Goal: Use online tool/utility: Utilize a website feature to perform a specific function

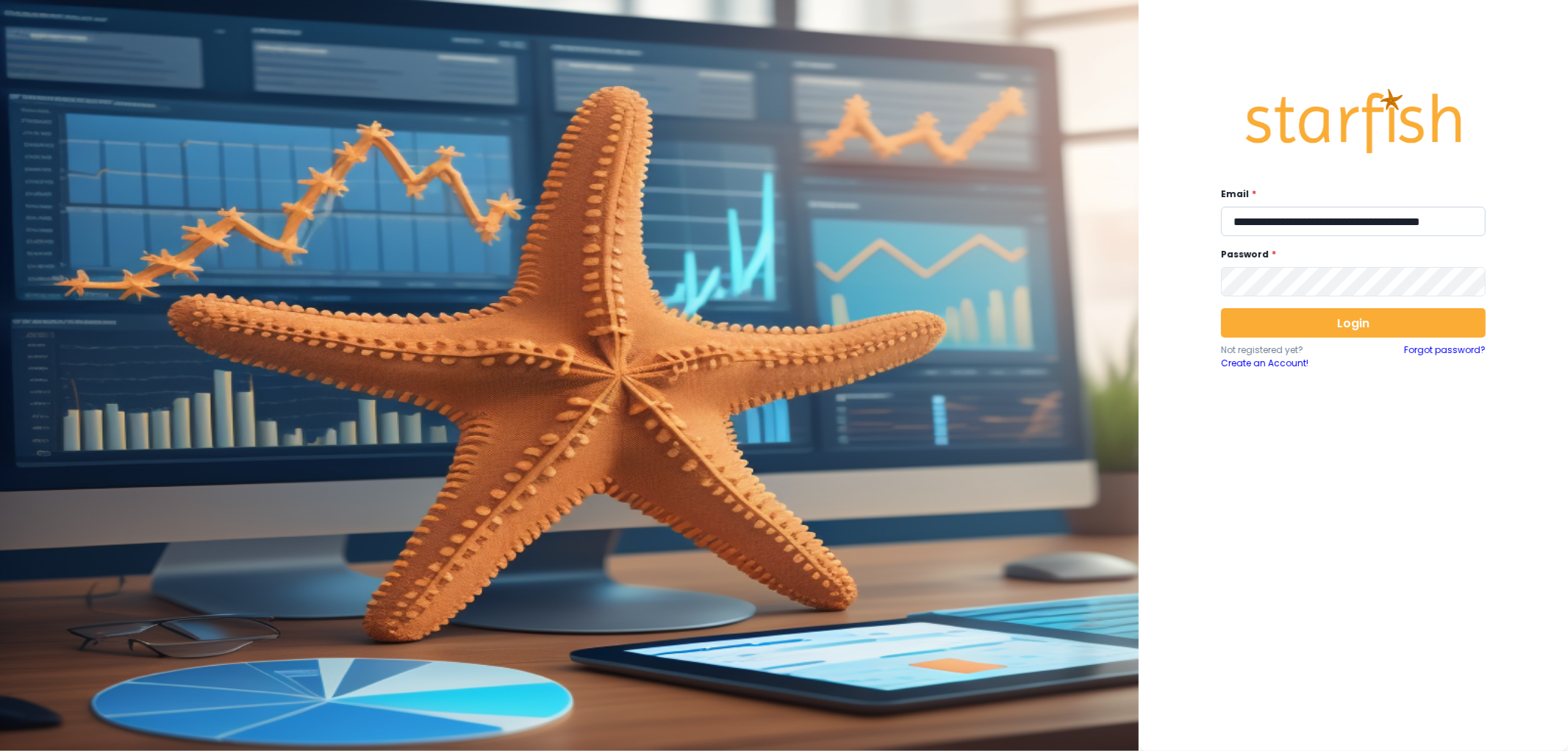
click at [1340, 218] on input "**********" at bounding box center [1353, 221] width 264 height 29
type input "**********"
click at [1353, 320] on button "Login" at bounding box center [1353, 322] width 264 height 29
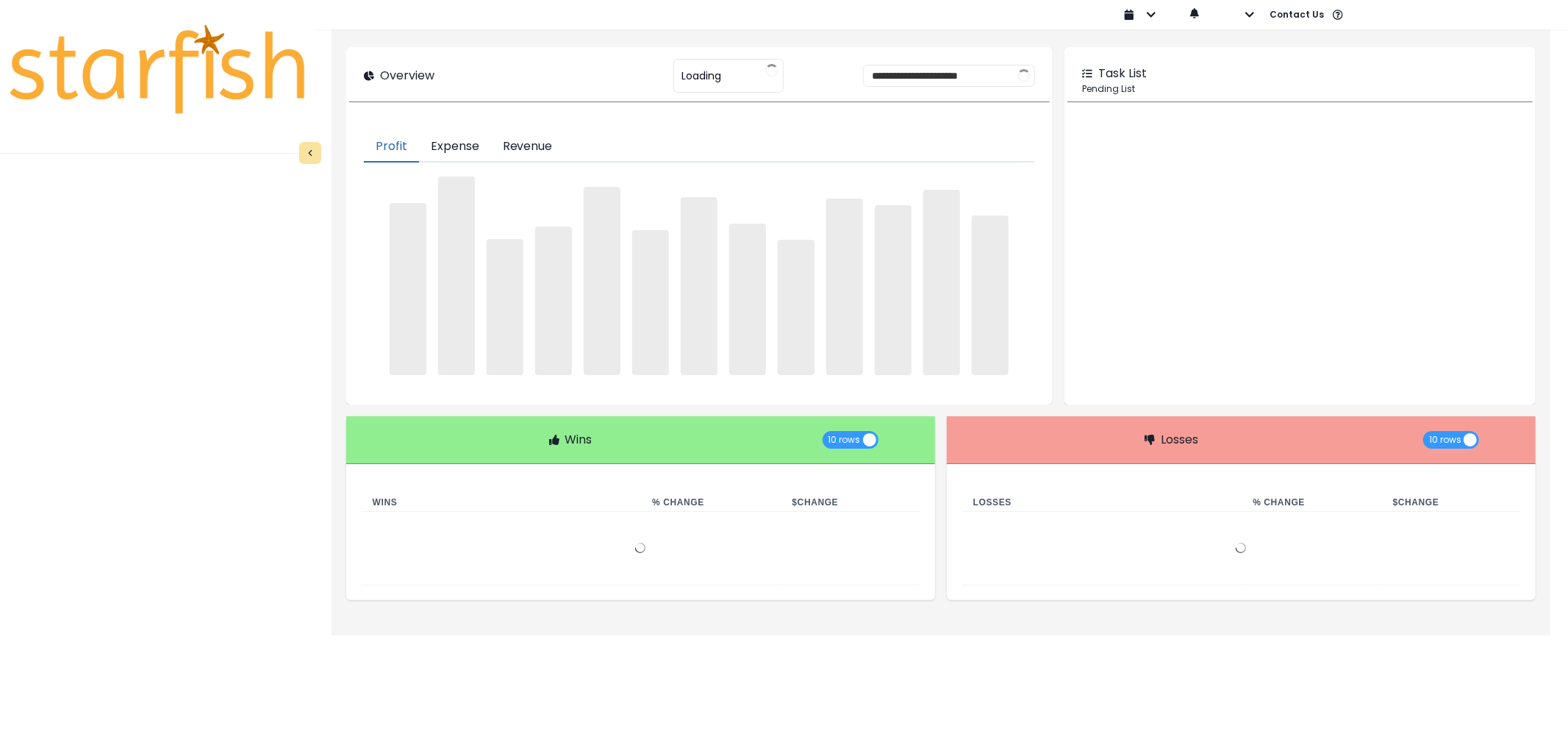
type input "********"
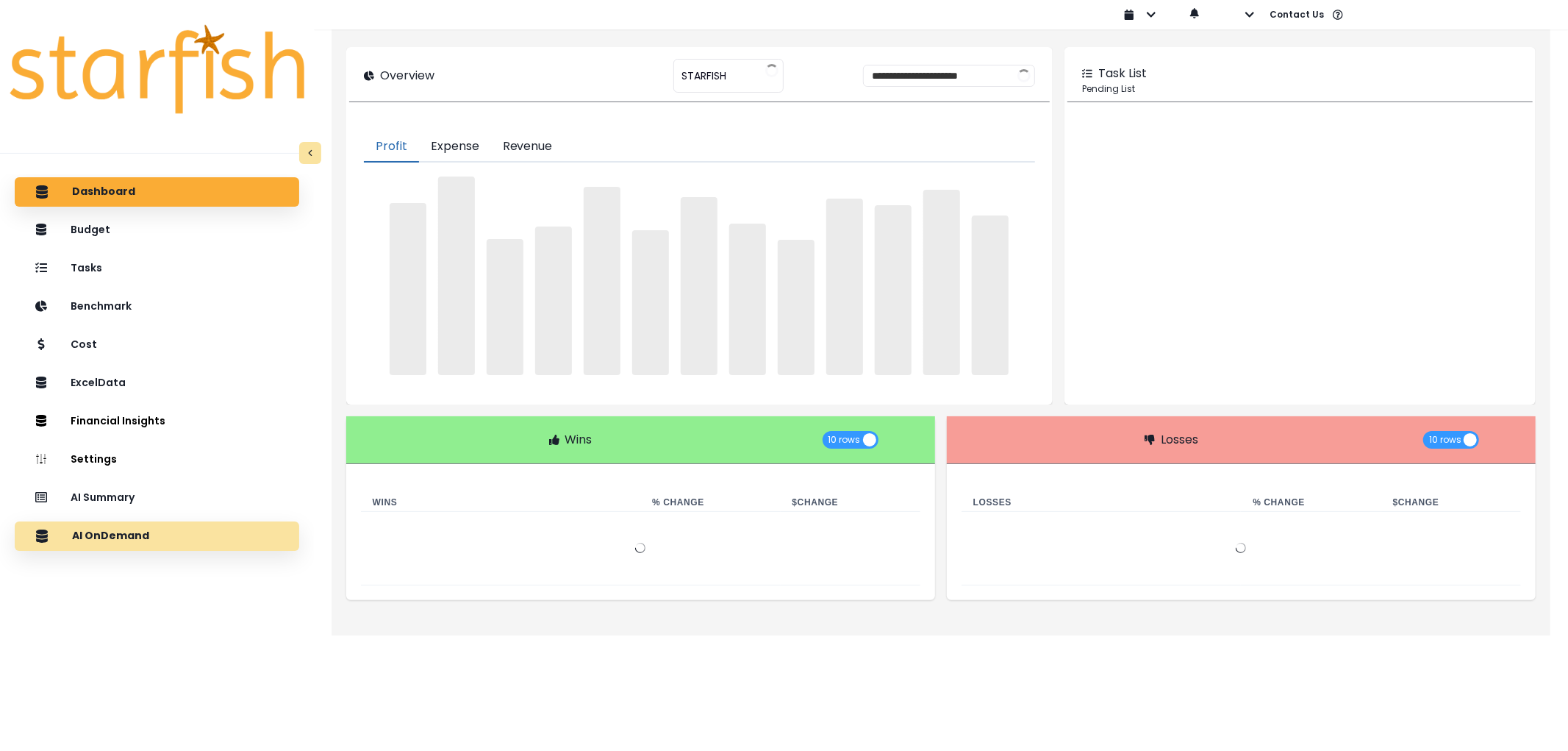
click at [103, 546] on div "AI OnDemand" at bounding box center [157, 536] width 261 height 31
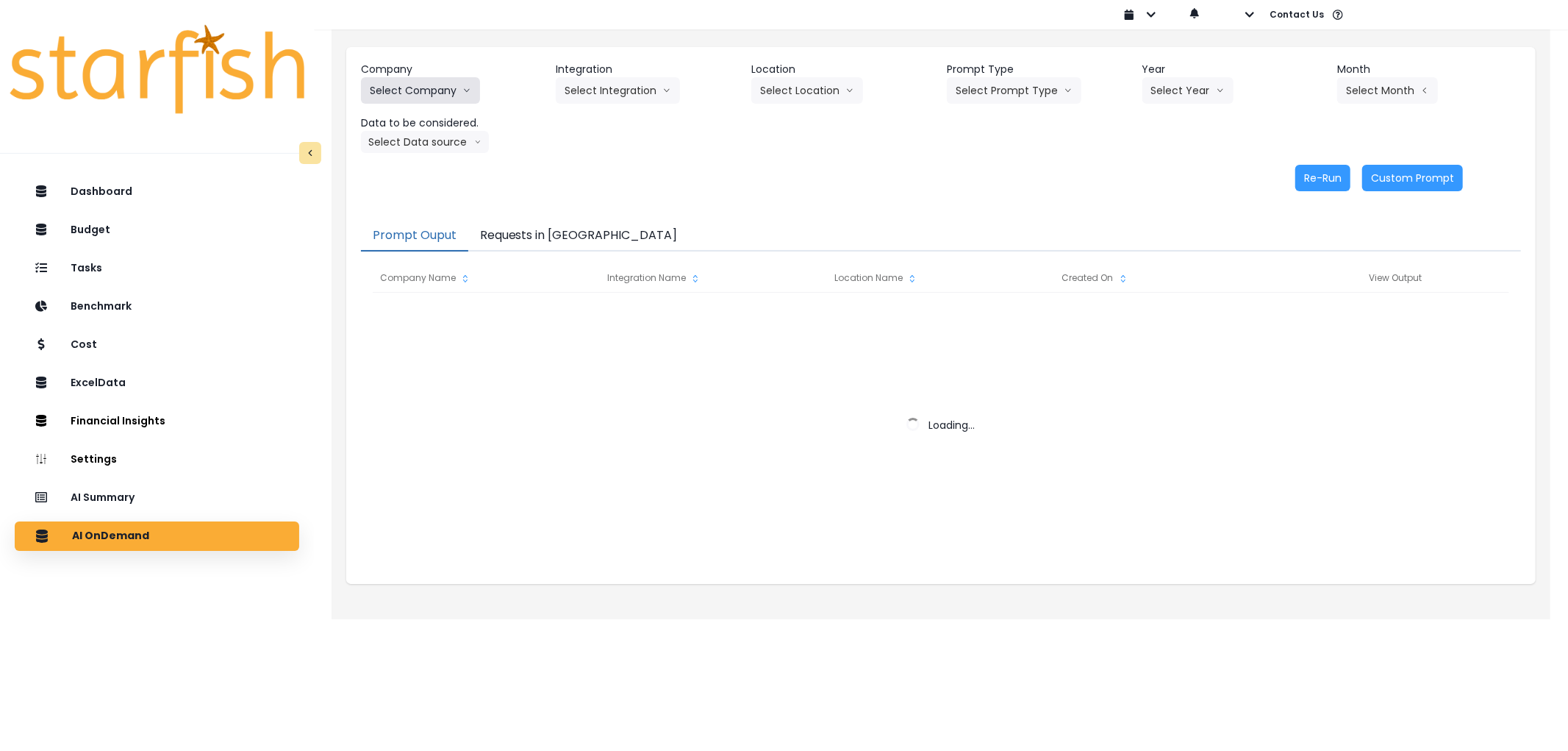
click at [421, 91] on button "Select Company" at bounding box center [421, 91] width 119 height 27
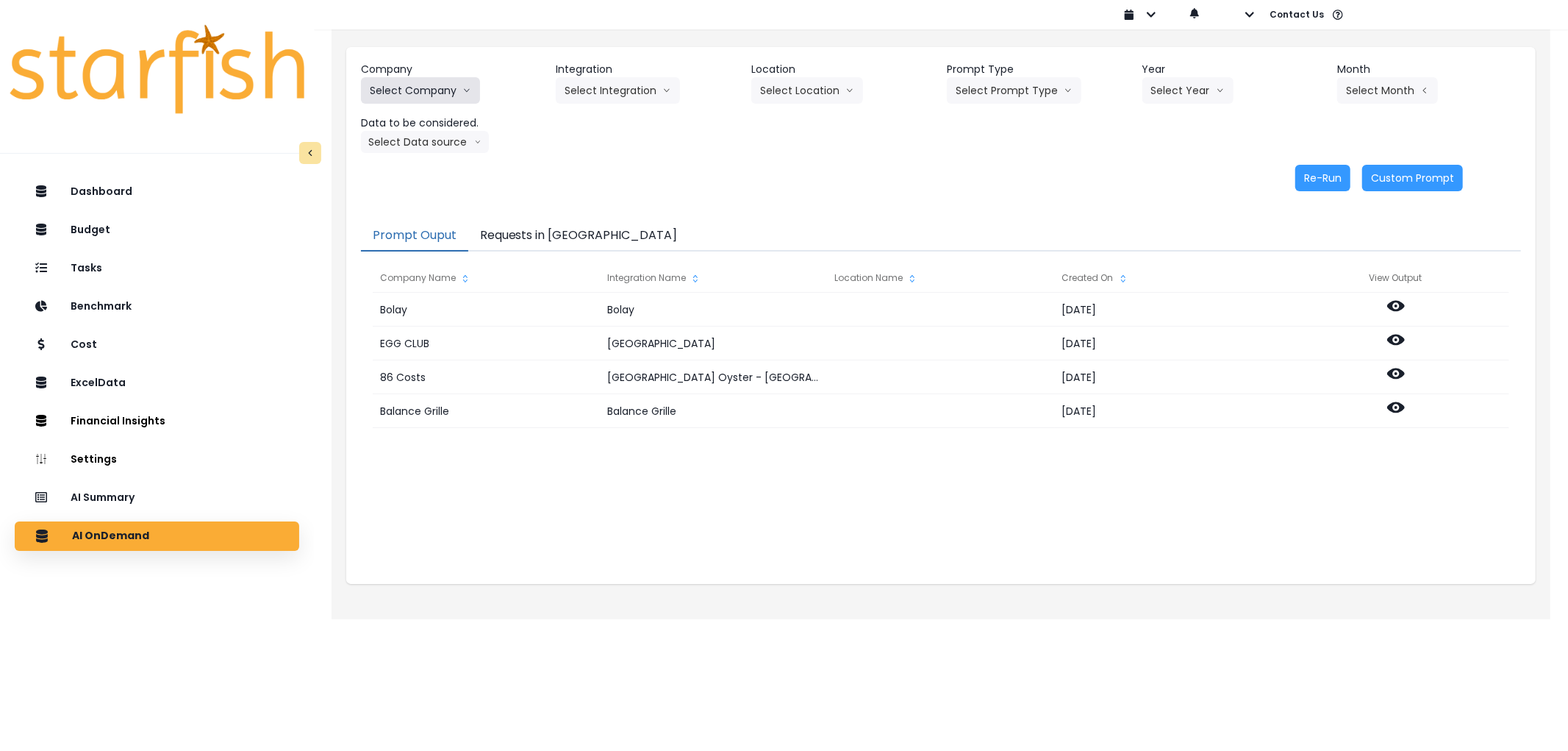
click at [421, 91] on button "Select Company" at bounding box center [421, 91] width 119 height 27
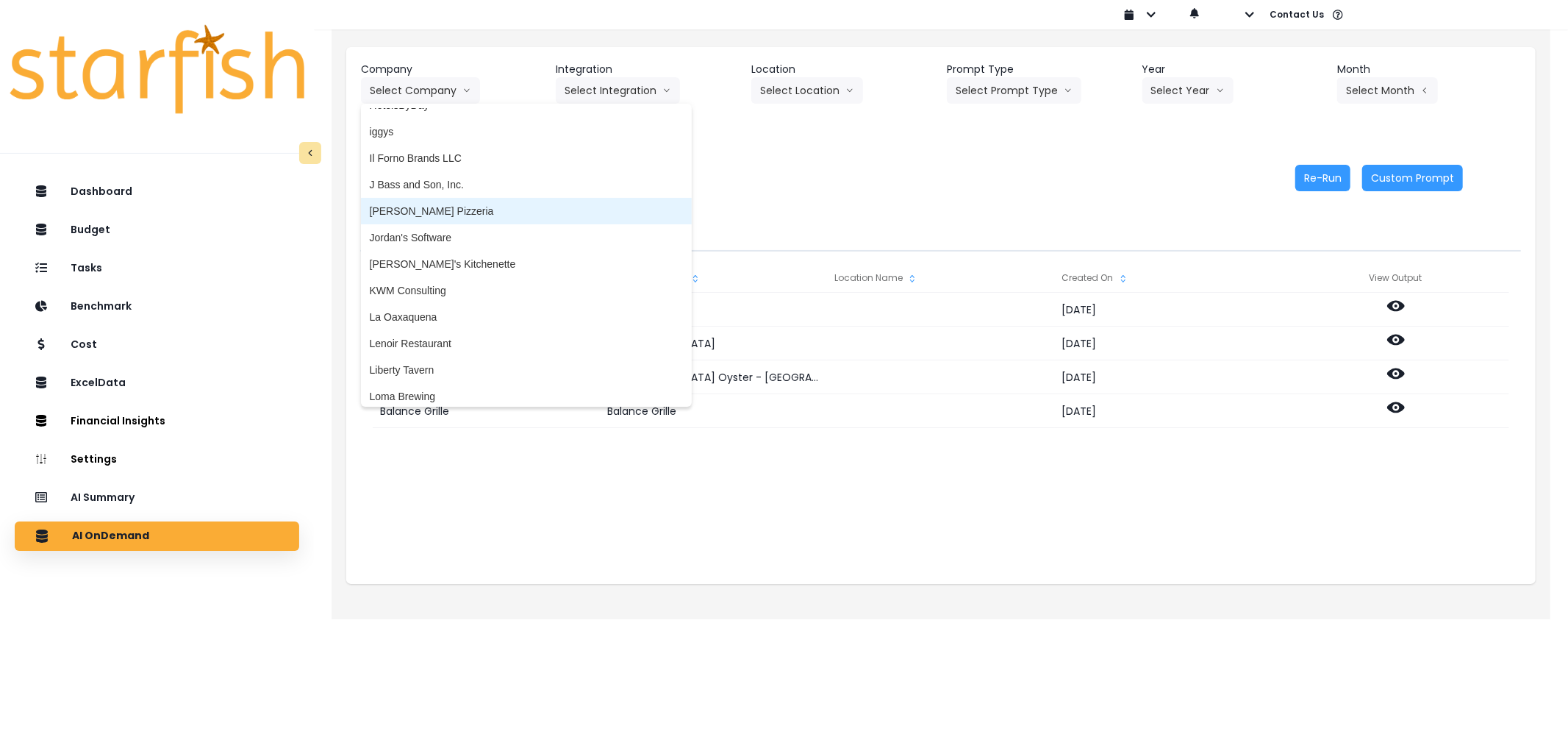
scroll to position [1714, 0]
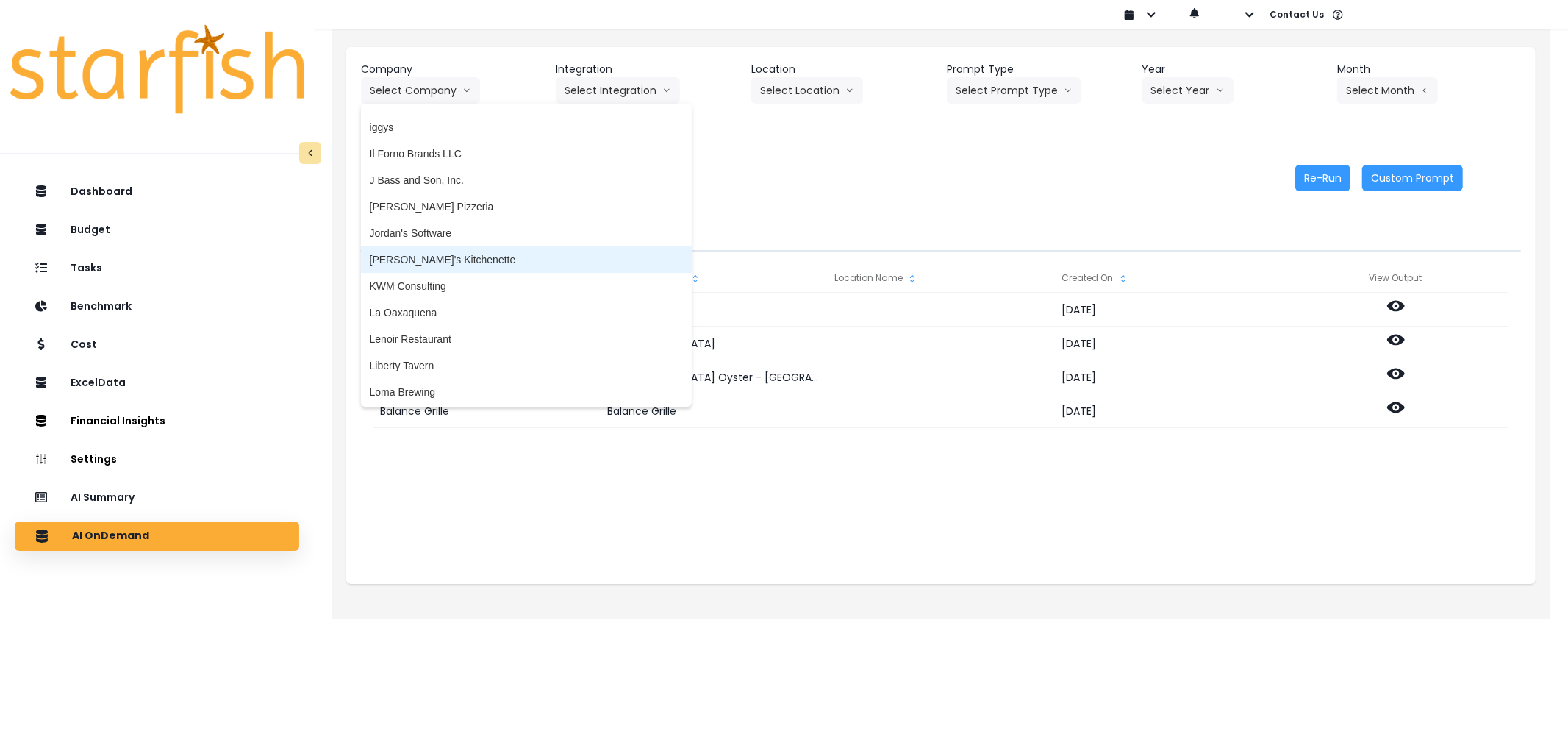
click at [428, 259] on span "[PERSON_NAME]'s Kitchenette" at bounding box center [526, 259] width 313 height 15
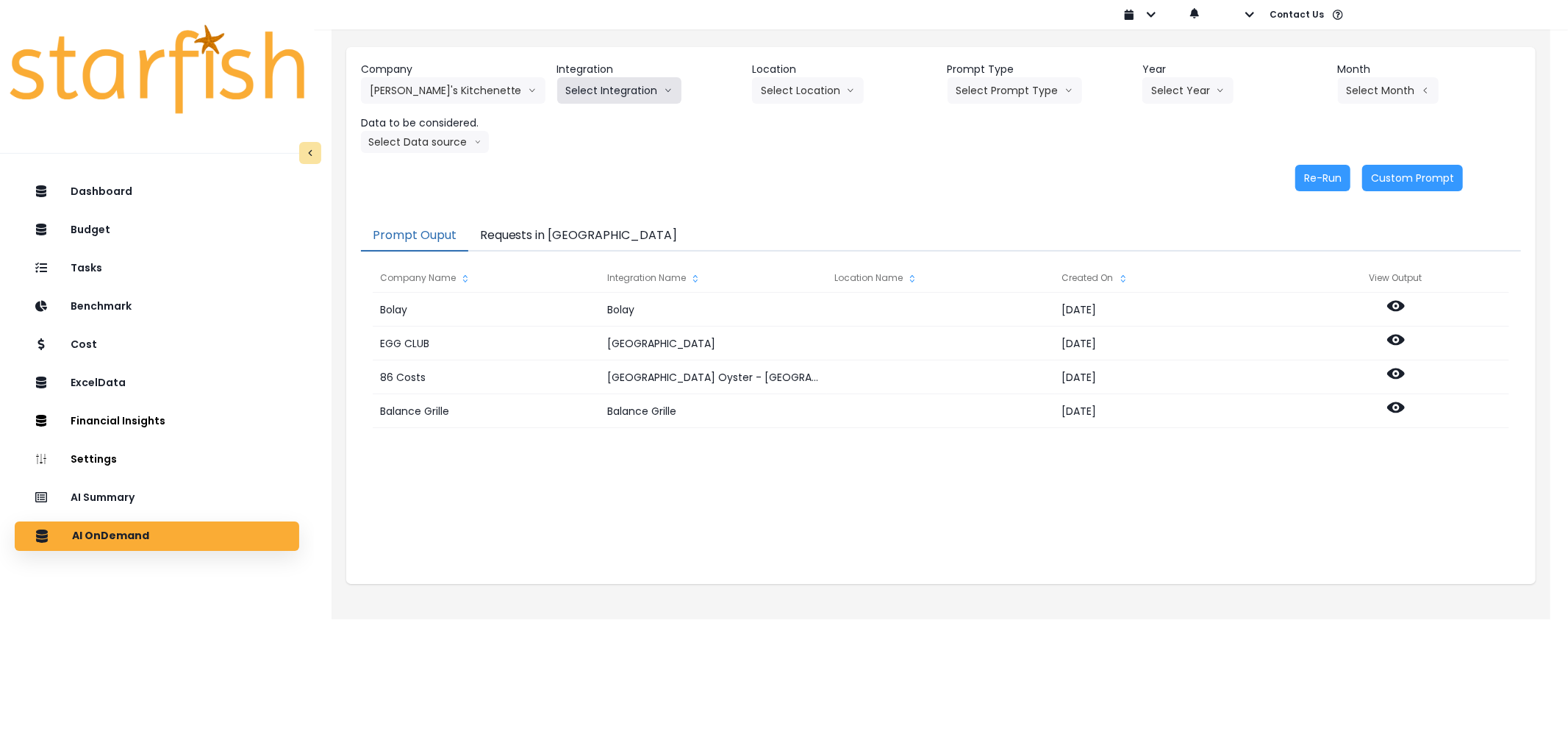
click at [588, 98] on button "Select Integration" at bounding box center [619, 91] width 124 height 27
click at [603, 118] on span "[PERSON_NAME]'s Kitchenette QBO" at bounding box center [652, 121] width 172 height 15
click at [813, 101] on button "Select Location" at bounding box center [836, 91] width 112 height 27
click at [1000, 91] on button "Select Prompt Type" at bounding box center [1035, 91] width 135 height 27
click at [1017, 181] on span "Error Task" at bounding box center [1019, 174] width 83 height 15
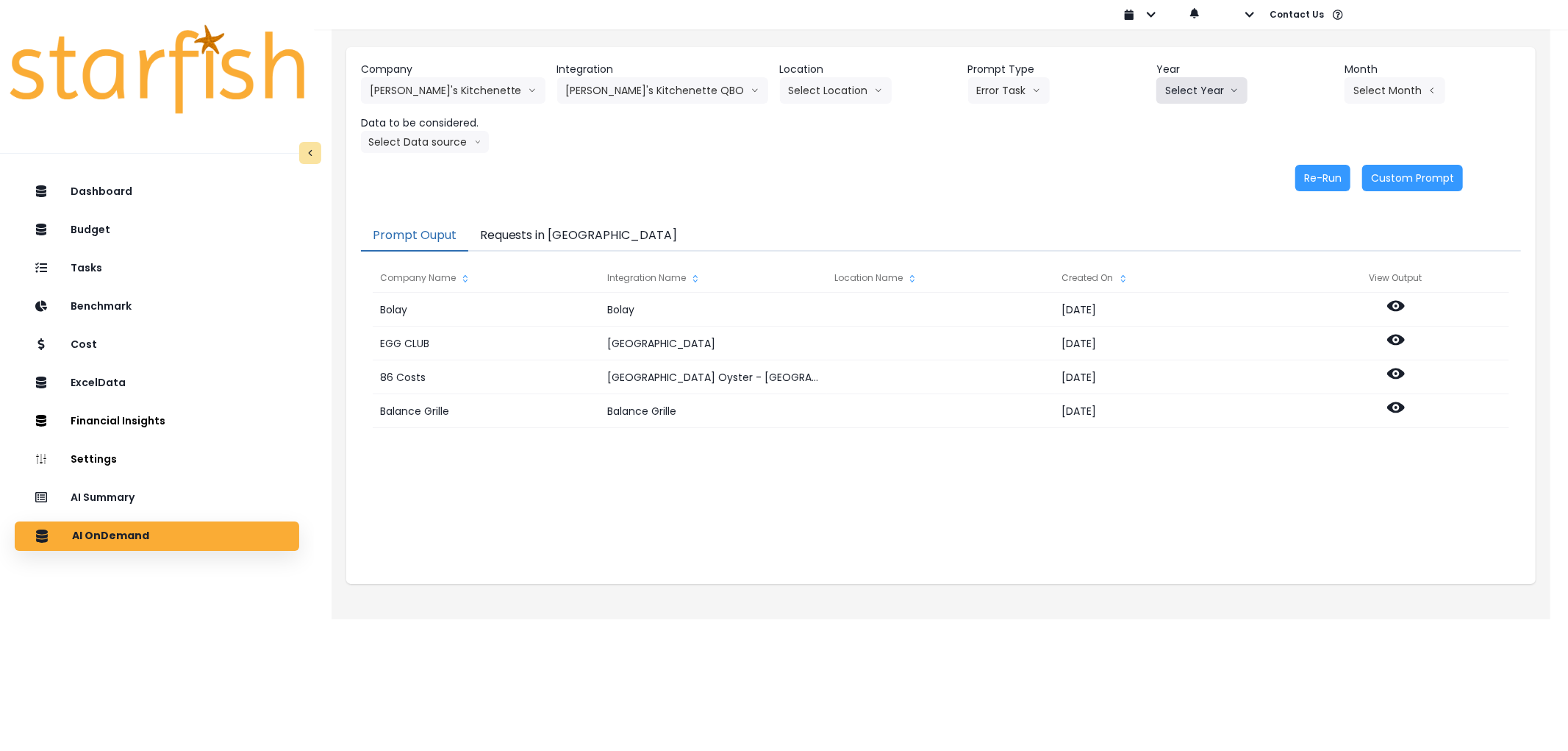
click at [1185, 85] on button "Select Year" at bounding box center [1202, 91] width 91 height 27
drag, startPoint x: 1175, startPoint y: 167, endPoint x: 1391, endPoint y: 75, distance: 234.8
click at [1178, 165] on li "2025" at bounding box center [1176, 174] width 40 height 27
click at [1392, 75] on header "Month" at bounding box center [1432, 69] width 177 height 16
click at [1394, 101] on div "Company [PERSON_NAME]'s Kitchenette 86 Costs Asti Bagel Cafe Balance Grille Bal…" at bounding box center [941, 107] width 1160 height 91
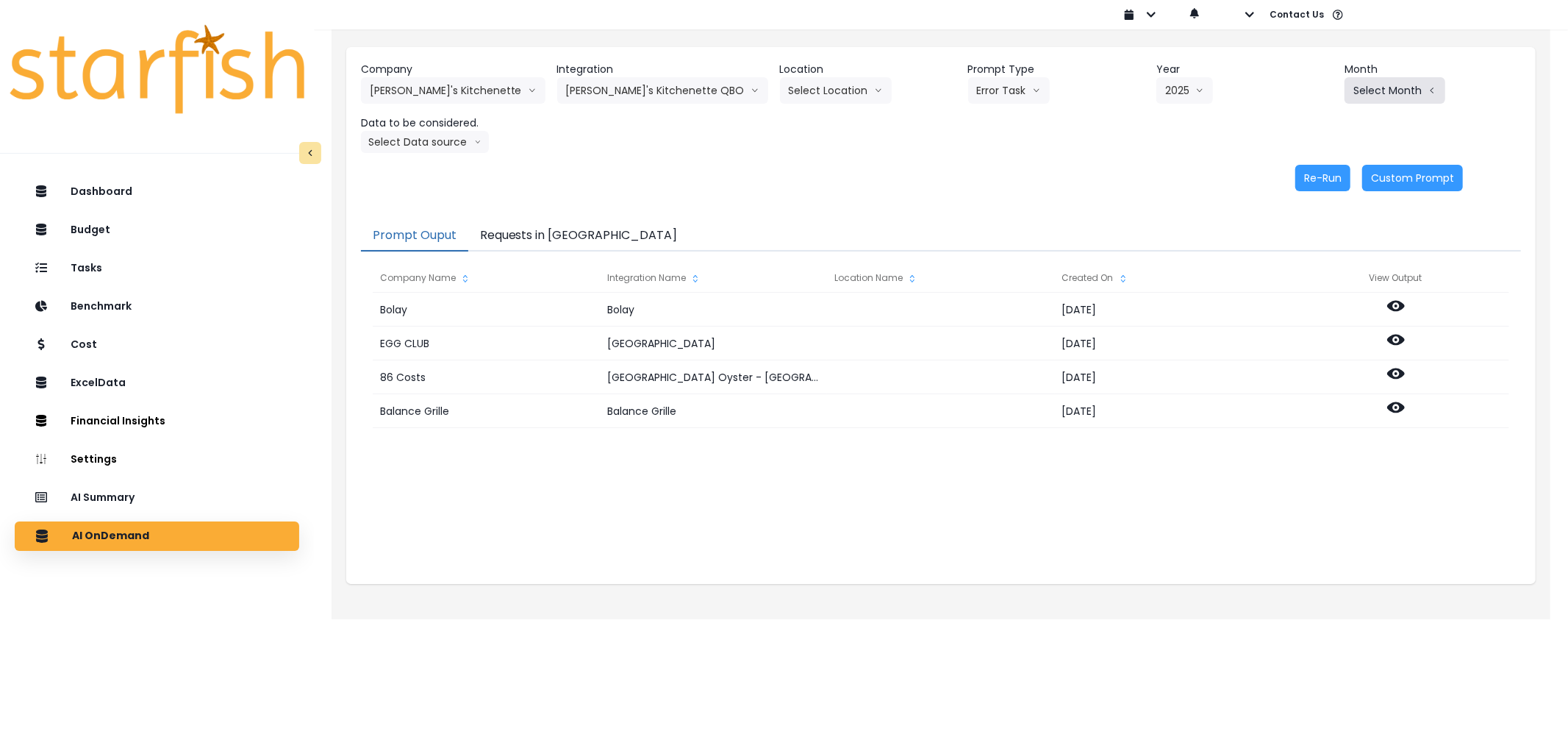
click at [1395, 88] on button "Select Month" at bounding box center [1394, 91] width 101 height 27
click at [1307, 287] on span "Aug" at bounding box center [1321, 280] width 28 height 15
click at [434, 145] on button "Select Data source" at bounding box center [425, 142] width 128 height 22
click at [428, 181] on li "Comparison overtime" at bounding box center [419, 171] width 115 height 27
click at [1311, 171] on button "Re-Run" at bounding box center [1323, 178] width 55 height 27
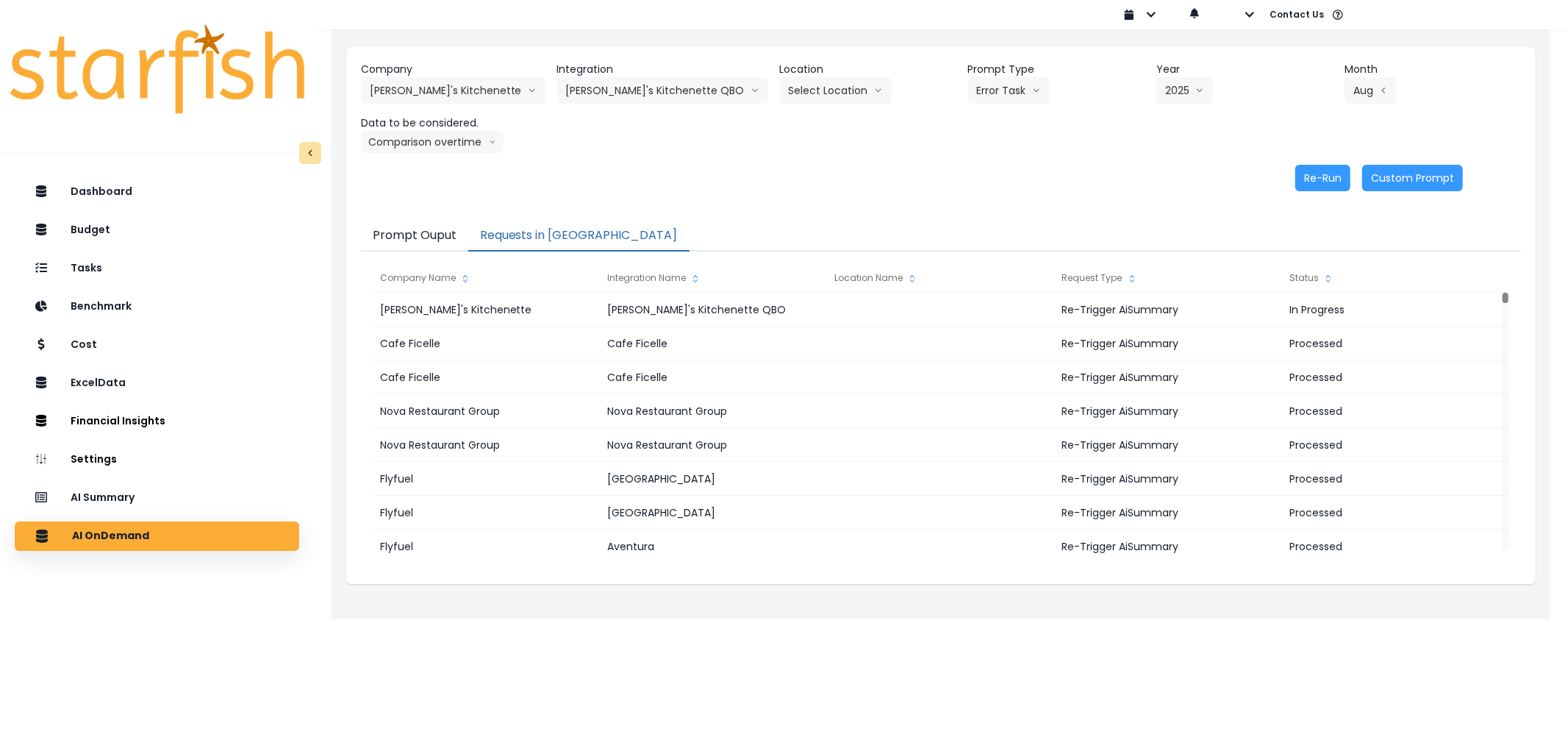
click at [506, 226] on button "Requests in [GEOGRAPHIC_DATA]" at bounding box center [579, 235] width 221 height 31
